Goal: Task Accomplishment & Management: Manage account settings

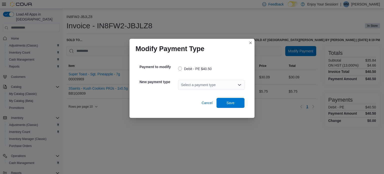
click at [186, 88] on div "Select a payment type" at bounding box center [211, 85] width 67 height 10
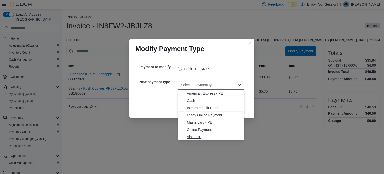
click at [191, 136] on span "Visa - PE" at bounding box center [214, 136] width 55 height 5
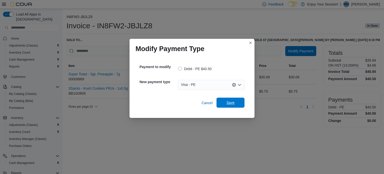
click at [241, 103] on span "Save" at bounding box center [231, 103] width 22 height 10
